Goal: Transaction & Acquisition: Obtain resource

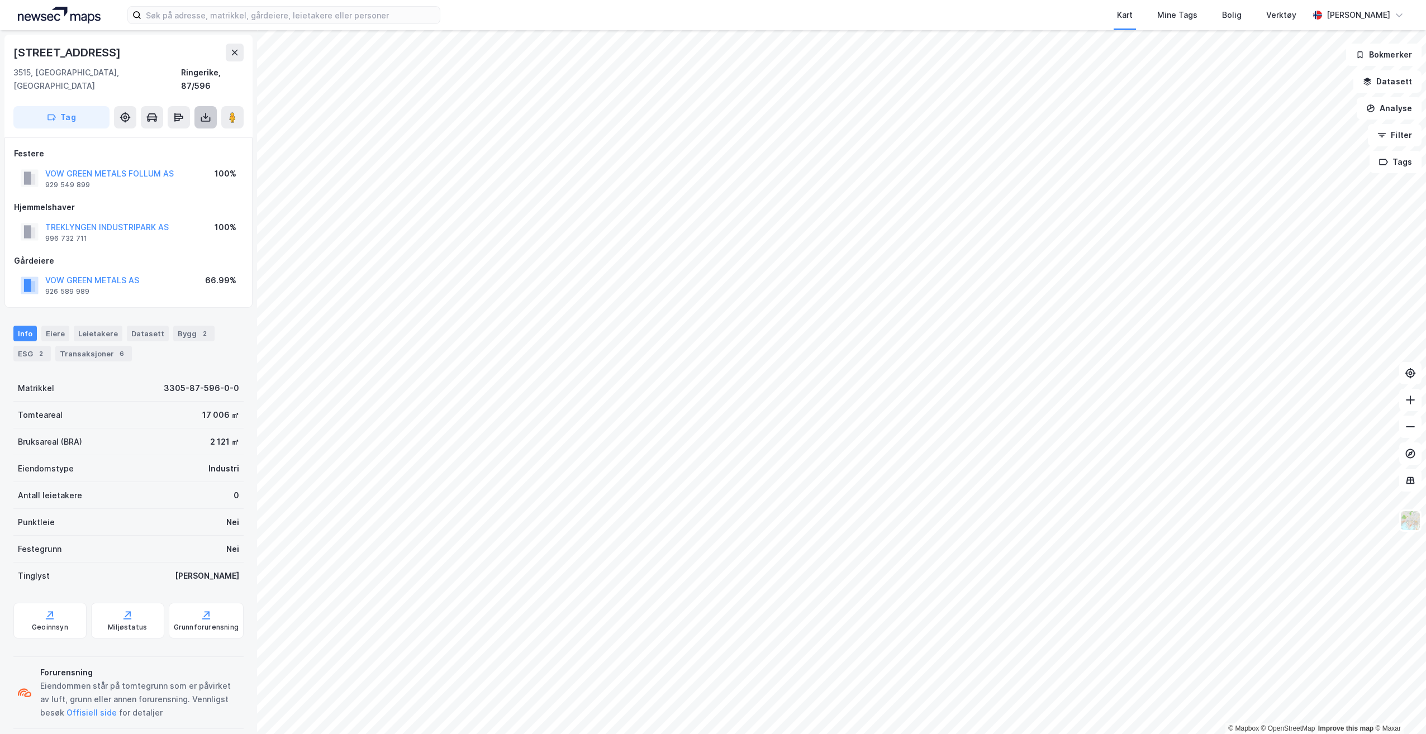
click at [213, 106] on button at bounding box center [205, 117] width 22 height 22
click at [183, 149] on div "Last ned matrikkelrapport" at bounding box center [157, 158] width 119 height 18
click at [180, 135] on div "Last ned grunnbok" at bounding box center [150, 139] width 65 height 9
click at [166, 135] on div "Last ned grunnbok" at bounding box center [150, 139] width 65 height 9
